Goal: Task Accomplishment & Management: Use online tool/utility

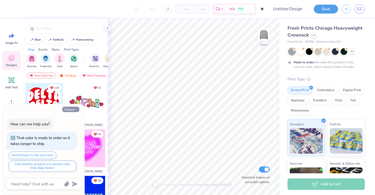
click at [76, 110] on icon "button" at bounding box center [76, 109] width 3 height 3
type textarea "x"
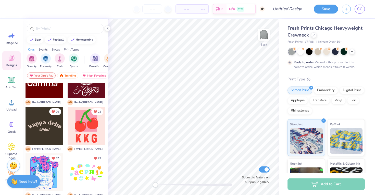
scroll to position [130, 0]
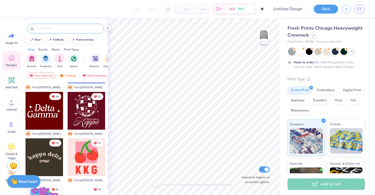
click at [49, 30] on input "text" at bounding box center [67, 28] width 65 height 5
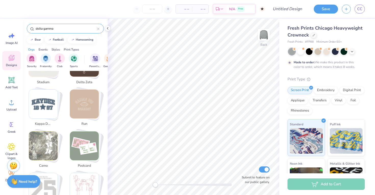
scroll to position [490, 0]
click at [51, 116] on img "Stack Card Button kappa delta" at bounding box center [43, 103] width 29 height 29
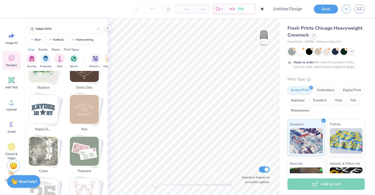
scroll to position [453, 0]
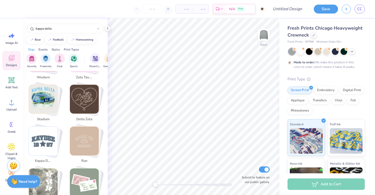
click at [83, 137] on img "Stack Card Button run" at bounding box center [84, 140] width 29 height 29
click at [90, 141] on img "Stack Card Button run" at bounding box center [84, 140] width 29 height 29
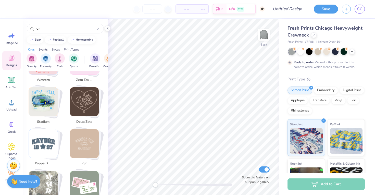
scroll to position [459, 0]
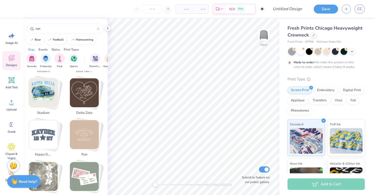
click at [85, 143] on img "Stack Card Button run" at bounding box center [84, 134] width 29 height 29
click at [107, 28] on icon at bounding box center [108, 28] width 4 height 4
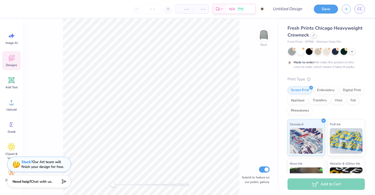
click at [10, 60] on icon at bounding box center [11, 59] width 5 height 4
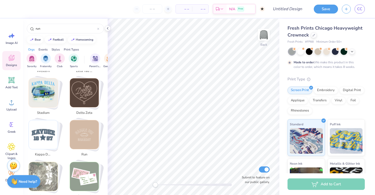
click at [74, 136] on img "Stack Card Button run" at bounding box center [84, 134] width 29 height 29
click at [81, 148] on div "run" at bounding box center [86, 139] width 39 height 39
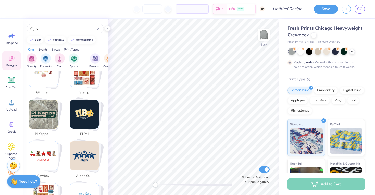
click at [81, 148] on img "Stack Card Button alpha omicron pi" at bounding box center [84, 155] width 29 height 29
type input "alpha omicron pi"
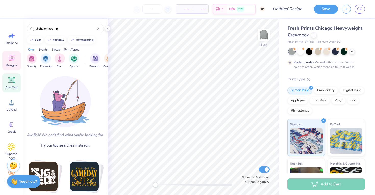
scroll to position [0, 0]
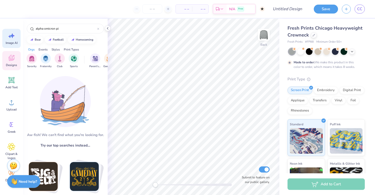
click at [13, 37] on icon at bounding box center [12, 36] width 8 height 8
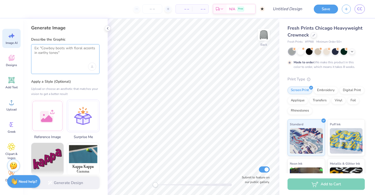
click at [66, 53] on textarea at bounding box center [65, 52] width 62 height 13
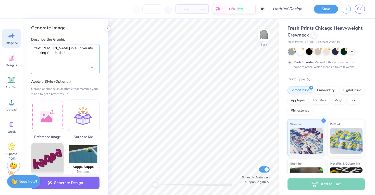
type textarea "text [PERSON_NAME] in a university looking font in dark"
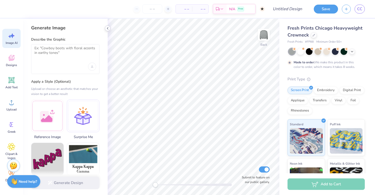
click at [109, 27] on icon at bounding box center [108, 28] width 4 height 4
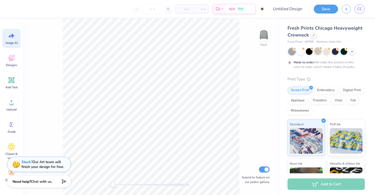
click at [318, 54] on div at bounding box center [317, 51] width 7 height 7
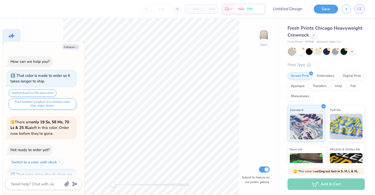
scroll to position [74, 0]
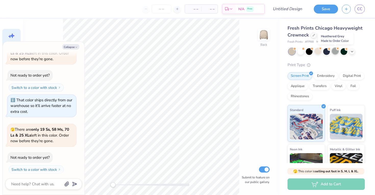
click at [335, 53] on div at bounding box center [335, 51] width 7 height 7
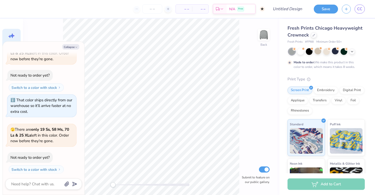
scroll to position [117, 0]
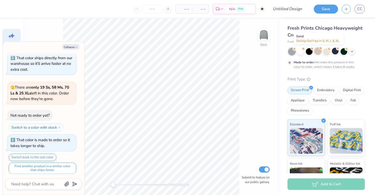
click at [319, 51] on div at bounding box center [317, 51] width 7 height 7
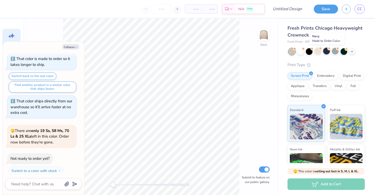
click at [324, 51] on div at bounding box center [326, 51] width 7 height 7
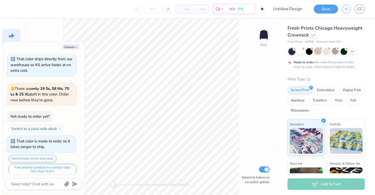
click at [318, 51] on div at bounding box center [317, 51] width 7 height 7
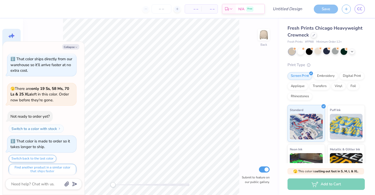
scroll to position [321, 0]
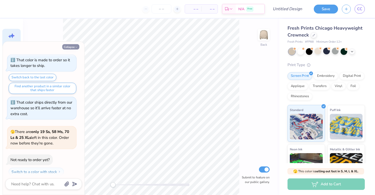
click at [73, 45] on button "Collapse" at bounding box center [70, 46] width 17 height 5
type textarea "x"
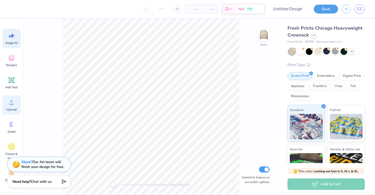
scroll to position [0, 0]
click at [14, 44] on span "Image AI" at bounding box center [12, 43] width 12 height 4
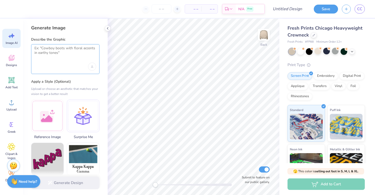
click at [54, 56] on textarea at bounding box center [65, 52] width 62 height 13
click at [60, 64] on div at bounding box center [65, 66] width 62 height 8
click at [69, 58] on textarea at bounding box center [65, 52] width 62 height 13
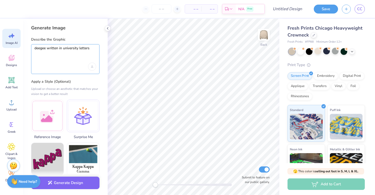
click at [78, 49] on textarea "deegee written in university letters" at bounding box center [65, 52] width 62 height 13
click at [77, 54] on textarea "deegee written in university font letters" at bounding box center [65, 52] width 62 height 13
click at [33, 52] on div "deegee written in university font letters" at bounding box center [65, 59] width 68 height 30
click at [34, 53] on div "deegee written in university font letters" at bounding box center [65, 59] width 68 height 30
click at [35, 53] on textarea "deegee written in university font letters" at bounding box center [65, 52] width 62 height 13
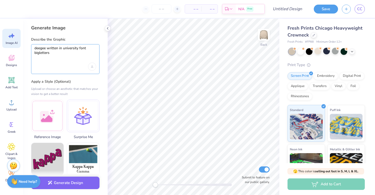
type textarea "deegee written in university font big letters"
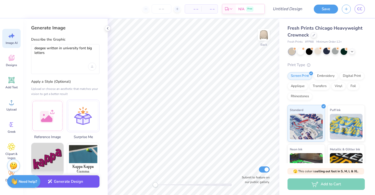
click at [85, 181] on button "Generate Design" at bounding box center [65, 181] width 68 height 12
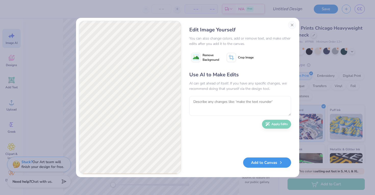
click at [248, 163] on button "Add to Canvas" at bounding box center [267, 162] width 48 height 10
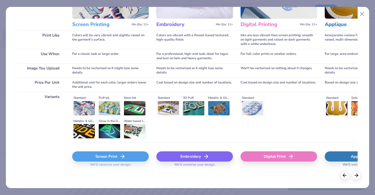
scroll to position [59, 0]
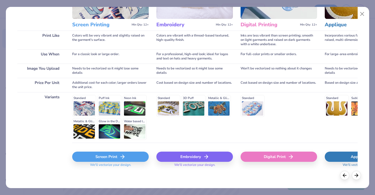
click at [112, 157] on div "Screen Print" at bounding box center [110, 156] width 76 height 10
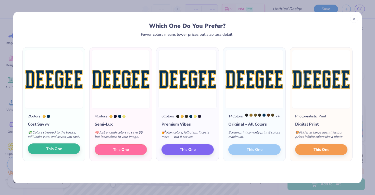
click at [66, 152] on button "This One" at bounding box center [54, 148] width 52 height 11
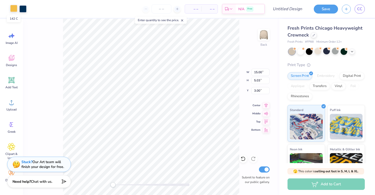
click at [17, 8] on div at bounding box center [13, 8] width 7 height 7
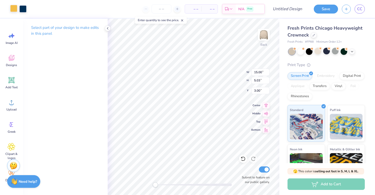
click at [16, 9] on div at bounding box center [13, 8] width 7 height 7
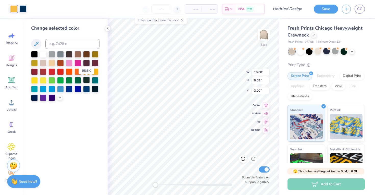
click at [84, 82] on div at bounding box center [86, 79] width 7 height 7
click at [73, 80] on div at bounding box center [65, 76] width 68 height 50
click at [67, 80] on div at bounding box center [69, 79] width 7 height 7
click at [51, 63] on div at bounding box center [51, 62] width 7 height 7
click at [69, 66] on div at bounding box center [69, 62] width 7 height 7
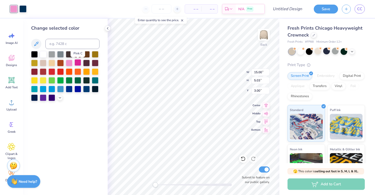
click at [81, 65] on div at bounding box center [77, 62] width 7 height 7
click at [87, 65] on div at bounding box center [86, 62] width 7 height 7
click at [37, 62] on div at bounding box center [34, 62] width 7 height 7
click at [52, 97] on div at bounding box center [51, 97] width 7 height 7
click at [60, 97] on icon at bounding box center [60, 97] width 4 height 4
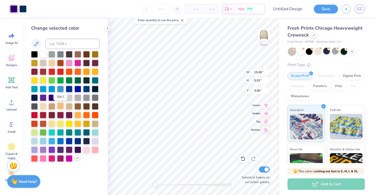
click at [63, 104] on div at bounding box center [60, 106] width 7 height 7
click at [52, 105] on div at bounding box center [51, 106] width 7 height 7
click at [42, 105] on div at bounding box center [43, 106] width 7 height 7
click at [66, 106] on div at bounding box center [69, 106] width 7 height 7
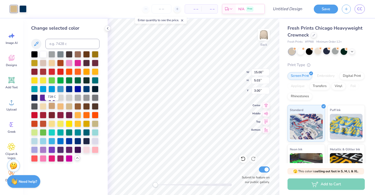
click at [53, 108] on div at bounding box center [51, 106] width 7 height 7
click at [57, 108] on div at bounding box center [60, 106] width 7 height 7
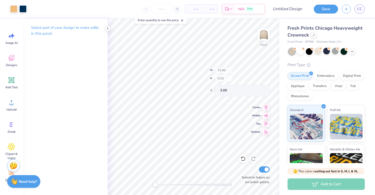
type input "2.28"
type input "4.99"
type input "3.02"
type input "2.15"
type input "4.63"
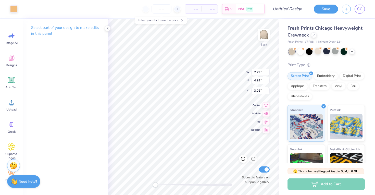
type input "3.20"
type input "11.62"
type input "3.89"
type input "5.08"
click at [107, 30] on div at bounding box center [108, 28] width 6 height 6
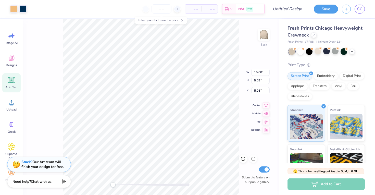
scroll to position [0, 0]
click at [5, 85] on div "Add Text" at bounding box center [11, 82] width 18 height 19
type input "5.95"
type input "1.72"
type input "9.64"
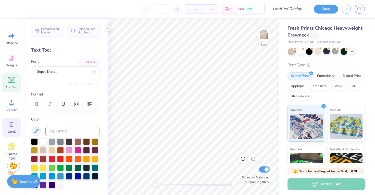
click at [13, 124] on icon at bounding box center [12, 125] width 8 height 8
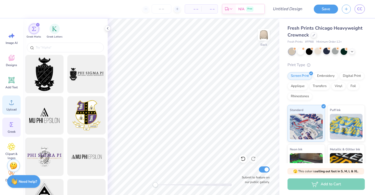
click at [12, 110] on span "Upload" at bounding box center [11, 109] width 10 height 4
click at [62, 26] on div "Greek Letters" at bounding box center [55, 30] width 16 height 15
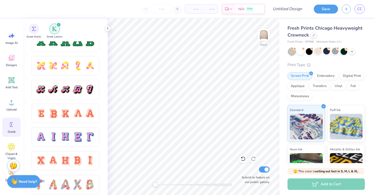
scroll to position [270, 0]
click at [11, 84] on div "Add Text" at bounding box center [11, 82] width 18 height 19
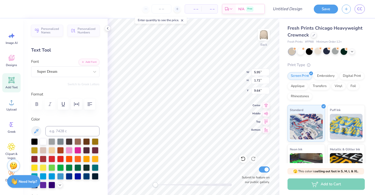
scroll to position [0, 1]
type textarea "DELTA GAMMA"
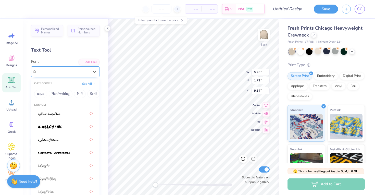
click at [89, 69] on div "Super Dream" at bounding box center [63, 72] width 54 height 8
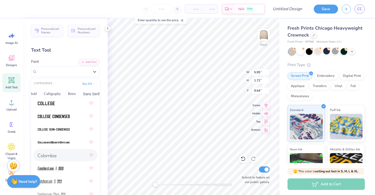
scroll to position [916, 0]
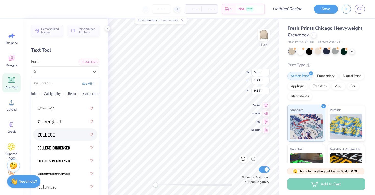
click at [55, 135] on img at bounding box center [46, 135] width 17 height 4
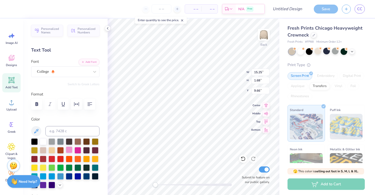
click at [72, 150] on div at bounding box center [69, 149] width 7 height 7
click at [302, 52] on div at bounding box center [300, 51] width 7 height 7
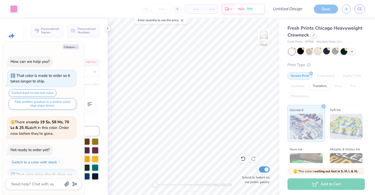
scroll to position [377, 0]
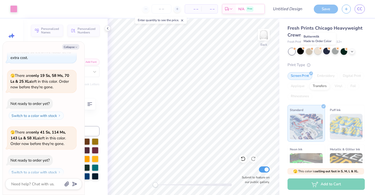
click at [316, 52] on div at bounding box center [317, 51] width 7 height 7
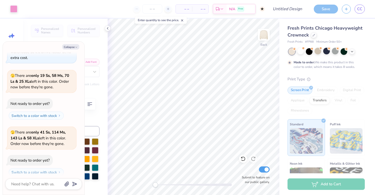
scroll to position [419, 0]
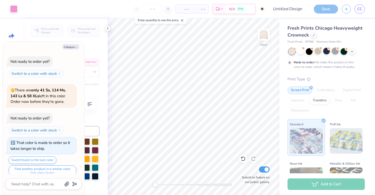
click at [337, 51] on div at bounding box center [335, 51] width 7 height 7
click at [354, 52] on div at bounding box center [352, 51] width 6 height 6
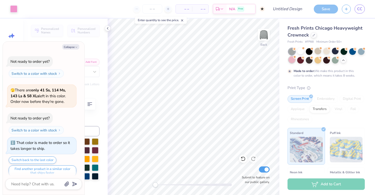
click at [290, 61] on div at bounding box center [291, 59] width 7 height 7
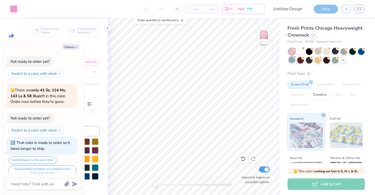
scroll to position [500, 0]
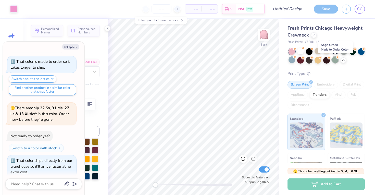
click at [332, 60] on div at bounding box center [335, 59] width 7 height 7
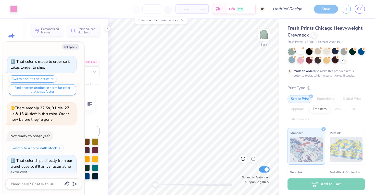
scroll to position [542, 0]
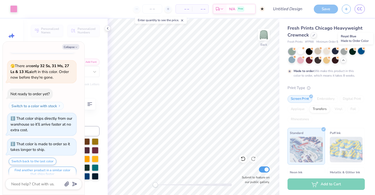
click at [360, 53] on div at bounding box center [361, 51] width 7 height 7
click at [302, 50] on div at bounding box center [300, 51] width 7 height 7
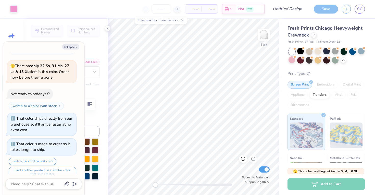
scroll to position [623, 0]
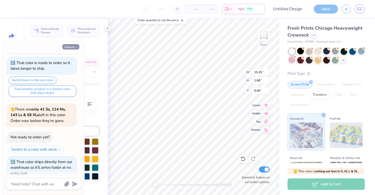
click at [72, 48] on button "Collapse" at bounding box center [70, 46] width 17 height 5
type textarea "x"
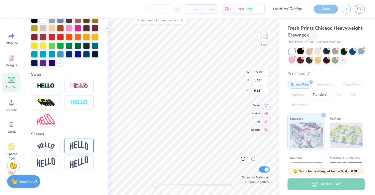
scroll to position [122, 0]
click at [76, 141] on img at bounding box center [79, 146] width 18 height 10
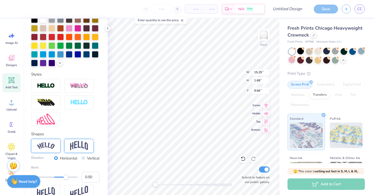
click at [52, 146] on img at bounding box center [46, 145] width 18 height 7
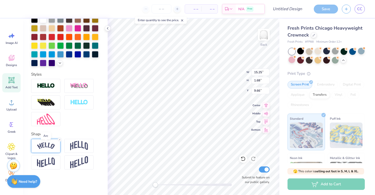
click at [42, 145] on img at bounding box center [46, 145] width 18 height 7
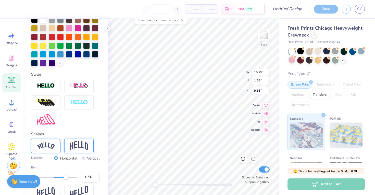
click at [74, 149] on img at bounding box center [79, 146] width 18 height 10
click at [48, 151] on div at bounding box center [45, 146] width 29 height 14
click at [74, 147] on img at bounding box center [79, 146] width 18 height 10
click at [86, 116] on div at bounding box center [65, 102] width 68 height 47
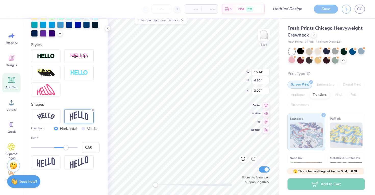
scroll to position [152, 0]
click at [93, 110] on icon at bounding box center [92, 109] width 3 height 3
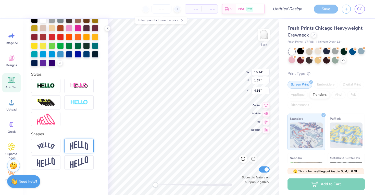
type input "15.00"
type input "1.65"
type input "4.57"
click at [300, 60] on div at bounding box center [300, 59] width 7 height 7
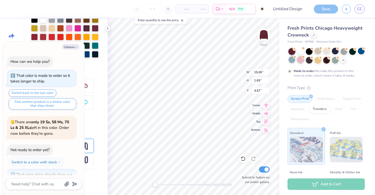
scroll to position [665, 0]
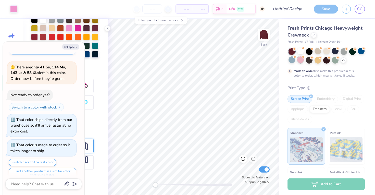
click at [302, 58] on div at bounding box center [300, 59] width 7 height 7
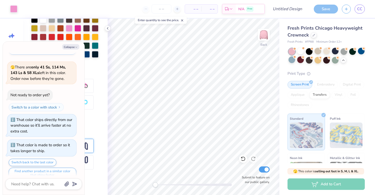
scroll to position [746, 0]
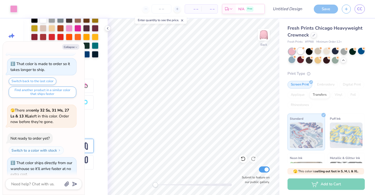
click at [302, 50] on div at bounding box center [300, 51] width 7 height 7
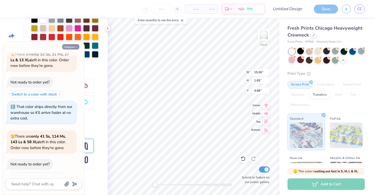
click at [74, 45] on button "Collapse" at bounding box center [70, 46] width 17 height 5
type textarea "x"
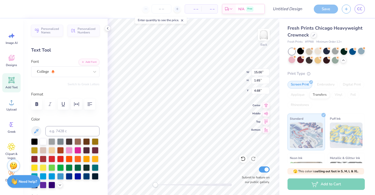
scroll to position [0, 0]
click at [78, 149] on div at bounding box center [77, 149] width 7 height 7
click at [17, 10] on div at bounding box center [13, 8] width 7 height 7
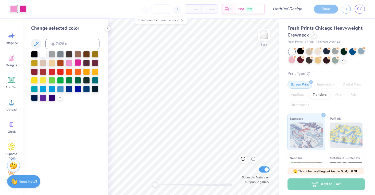
click at [78, 65] on div at bounding box center [77, 62] width 7 height 7
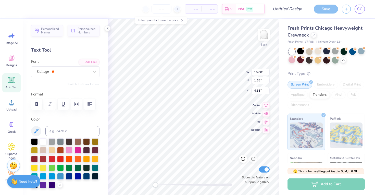
click at [70, 150] on div at bounding box center [69, 149] width 7 height 7
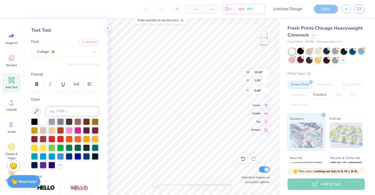
scroll to position [20, 0]
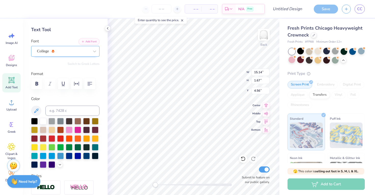
click at [86, 54] on div at bounding box center [63, 51] width 53 height 7
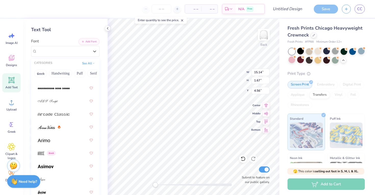
scroll to position [210, 0]
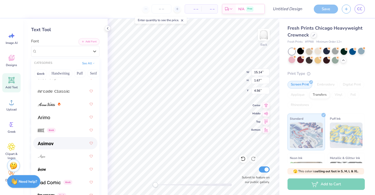
click at [77, 143] on div at bounding box center [65, 142] width 55 height 9
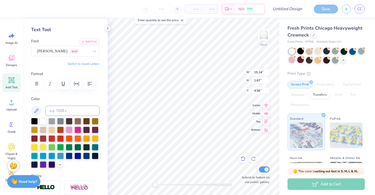
click at [245, 159] on icon at bounding box center [242, 158] width 5 height 5
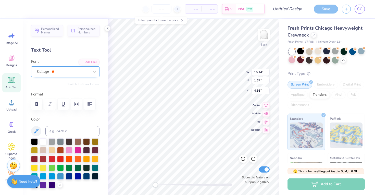
scroll to position [0, 0]
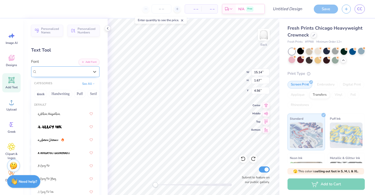
click at [48, 70] on span "College" at bounding box center [43, 72] width 12 height 6
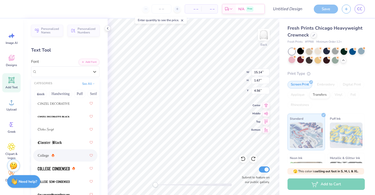
scroll to position [902, 0]
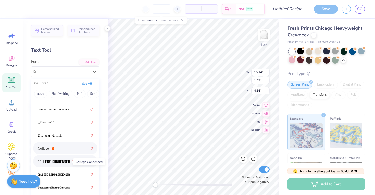
click at [51, 164] on span at bounding box center [54, 161] width 32 height 5
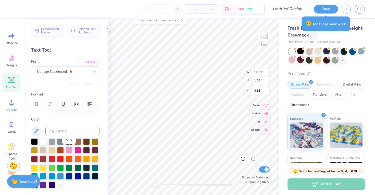
click at [69, 150] on div at bounding box center [69, 149] width 7 height 7
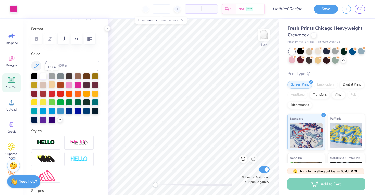
scroll to position [83, 0]
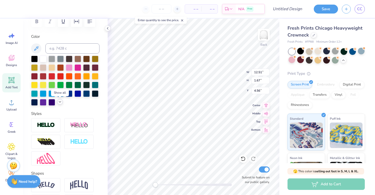
click at [62, 103] on div at bounding box center [60, 102] width 6 height 6
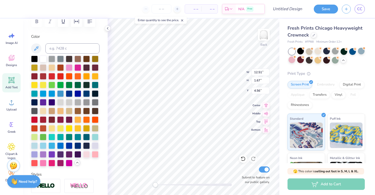
click at [78, 163] on icon at bounding box center [77, 162] width 4 height 4
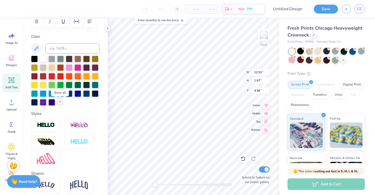
click at [59, 103] on icon at bounding box center [60, 102] width 4 height 4
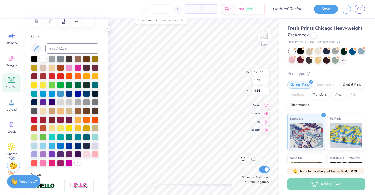
click at [54, 105] on div at bounding box center [51, 101] width 7 height 7
click at [85, 86] on div at bounding box center [86, 84] width 7 height 7
click at [359, 8] on span "CC" at bounding box center [359, 9] width 5 height 6
